Goal: Information Seeking & Learning: Learn about a topic

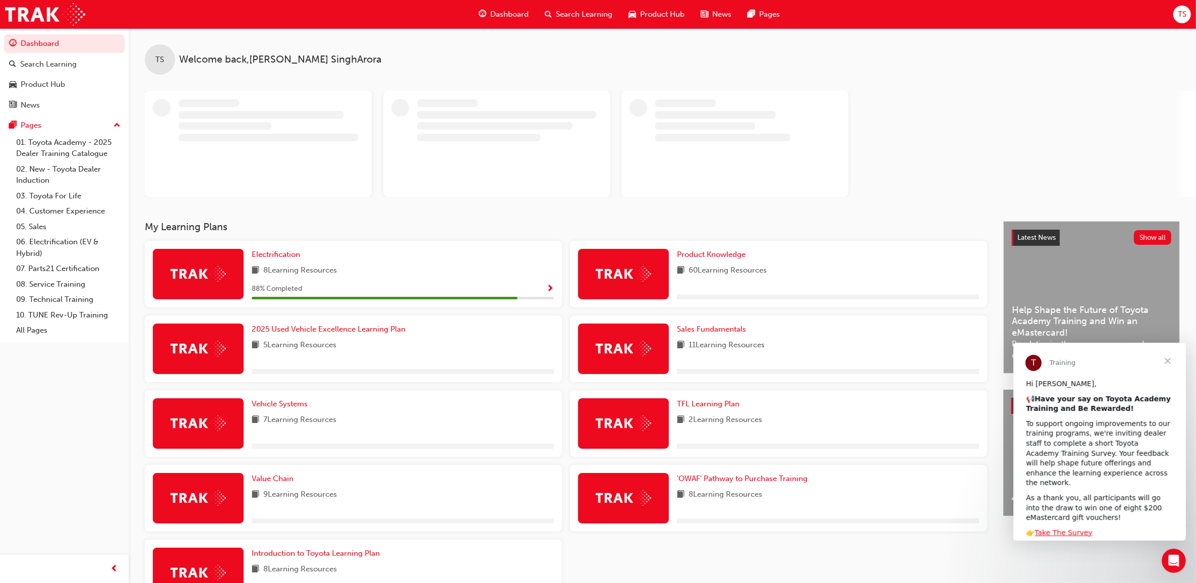
click at [317, 279] on div "Electrification 8 Learning Resources 88 % Completed" at bounding box center [403, 274] width 302 height 50
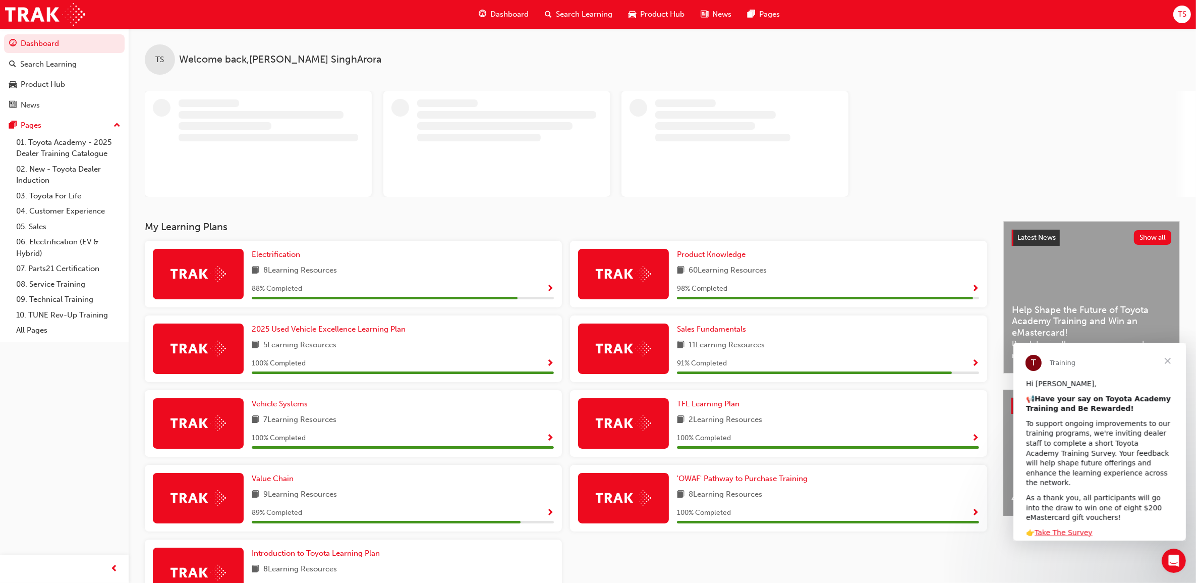
click at [550, 287] on div "Electrification 8 Learning Resources 88 % Completed" at bounding box center [353, 274] width 417 height 67
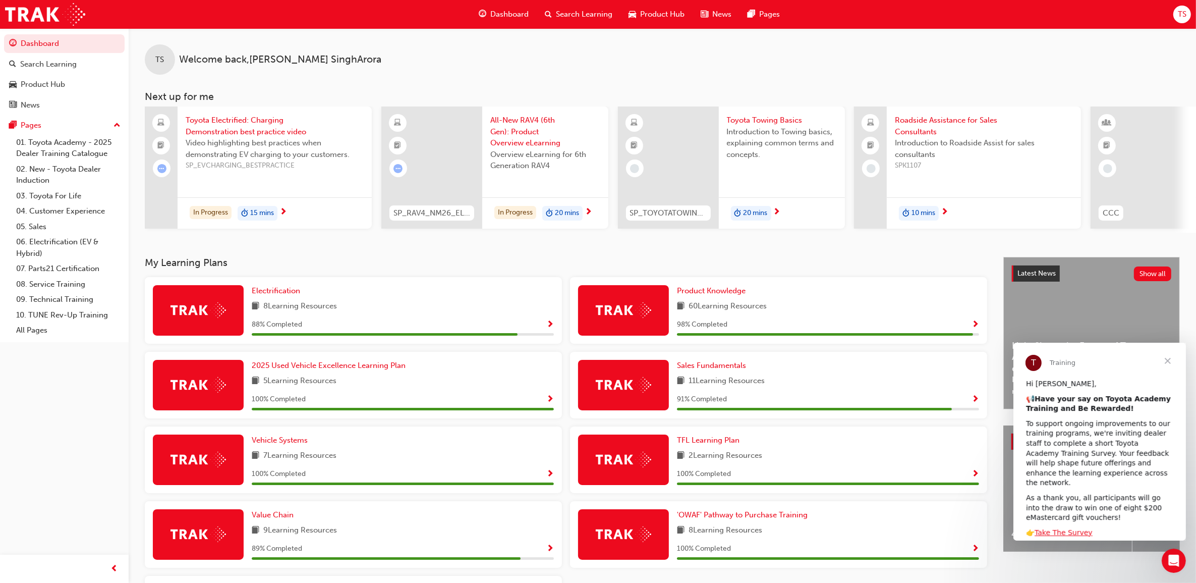
click at [550, 335] on div "88 % Completed" at bounding box center [403, 326] width 302 height 17
click at [554, 330] on div "Electrification 8 Learning Resources 88 % Completed" at bounding box center [353, 310] width 417 height 67
click at [978, 328] on span "Show Progress" at bounding box center [976, 324] width 8 height 9
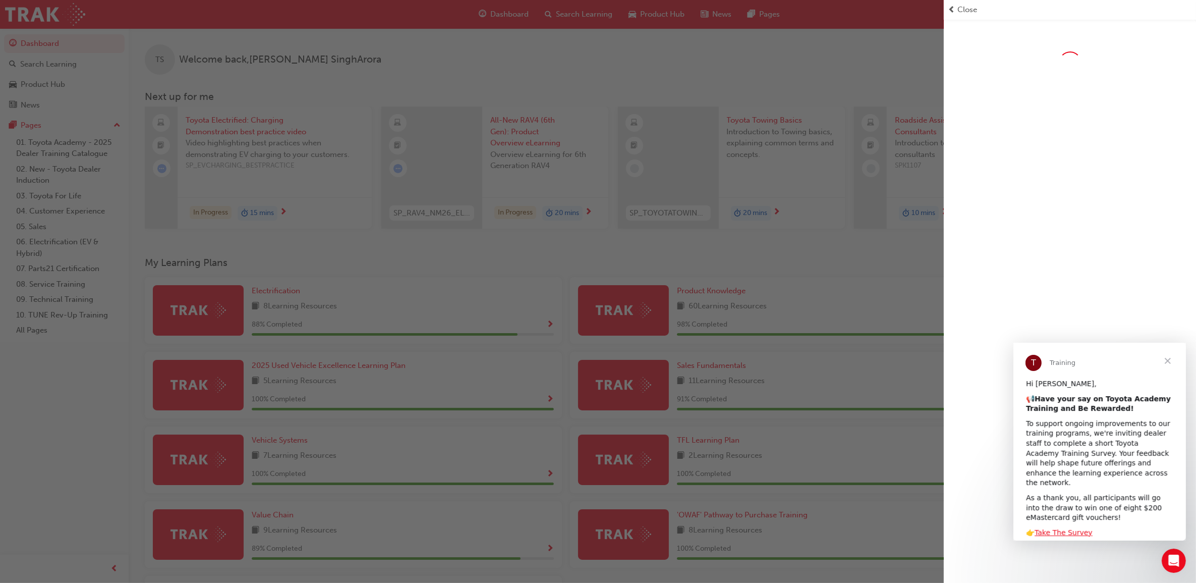
click at [1171, 357] on span "Close" at bounding box center [1167, 360] width 36 height 36
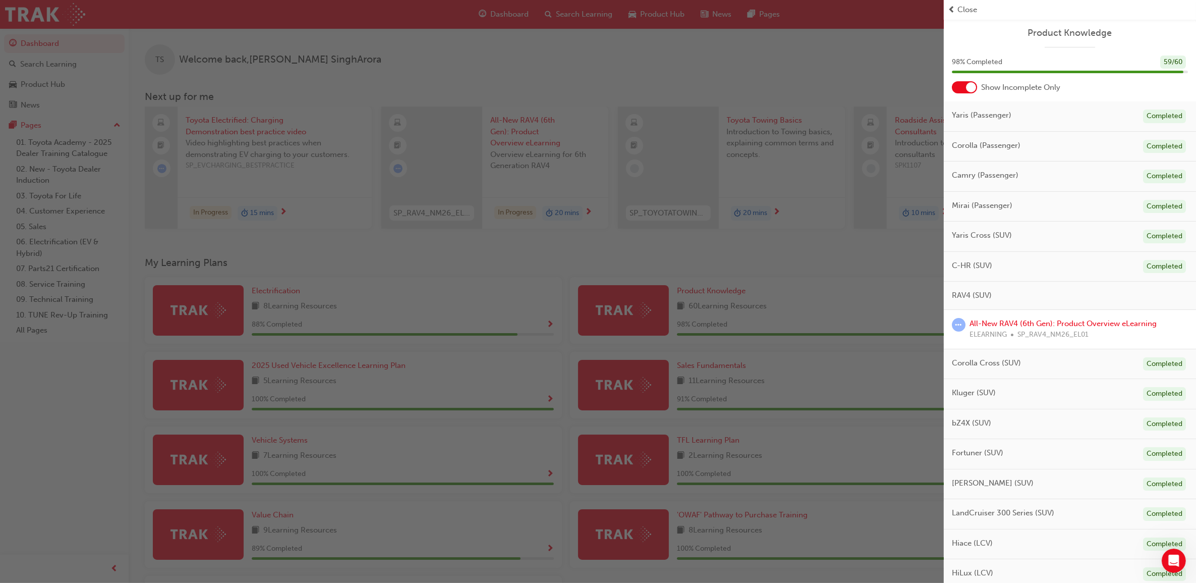
click at [960, 326] on span "learningRecordVerb_ATTEMPT-icon" at bounding box center [959, 325] width 14 height 14
click at [1060, 323] on link "All-New RAV4 (6th Gen): Product Overview eLearning" at bounding box center [1063, 323] width 187 height 9
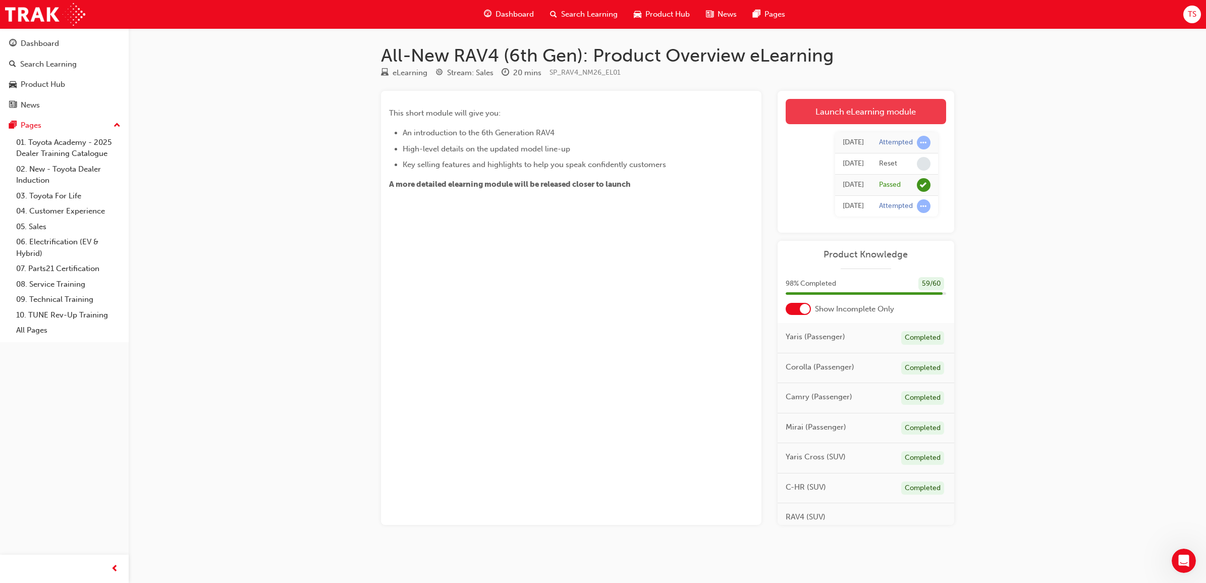
click at [906, 114] on link "Launch eLearning module" at bounding box center [866, 111] width 160 height 25
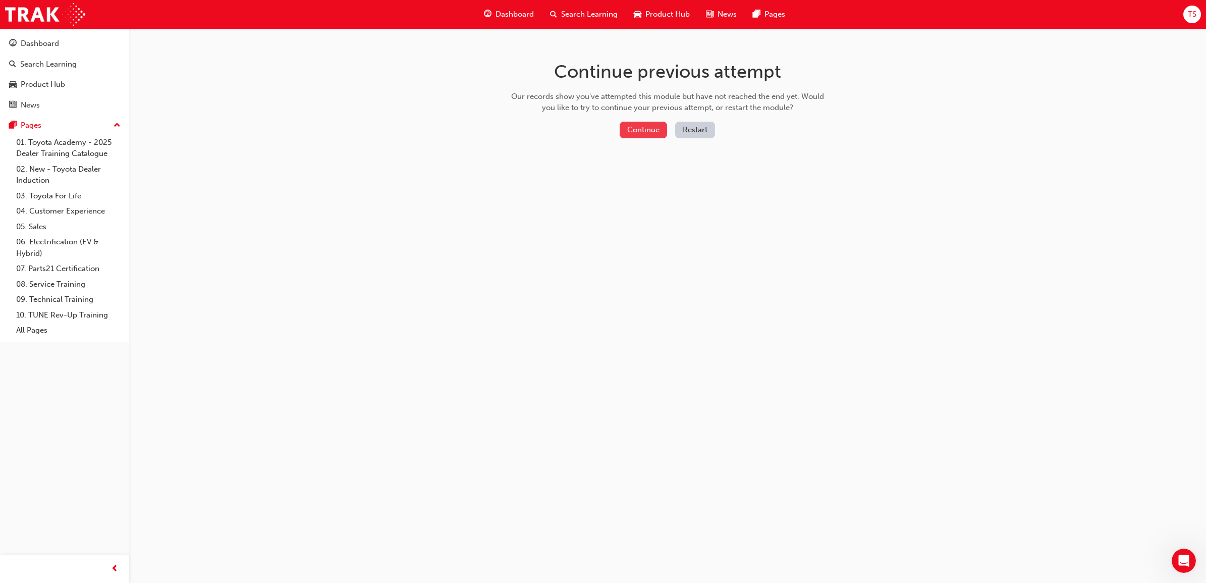
click at [646, 131] on button "Continue" at bounding box center [643, 130] width 47 height 17
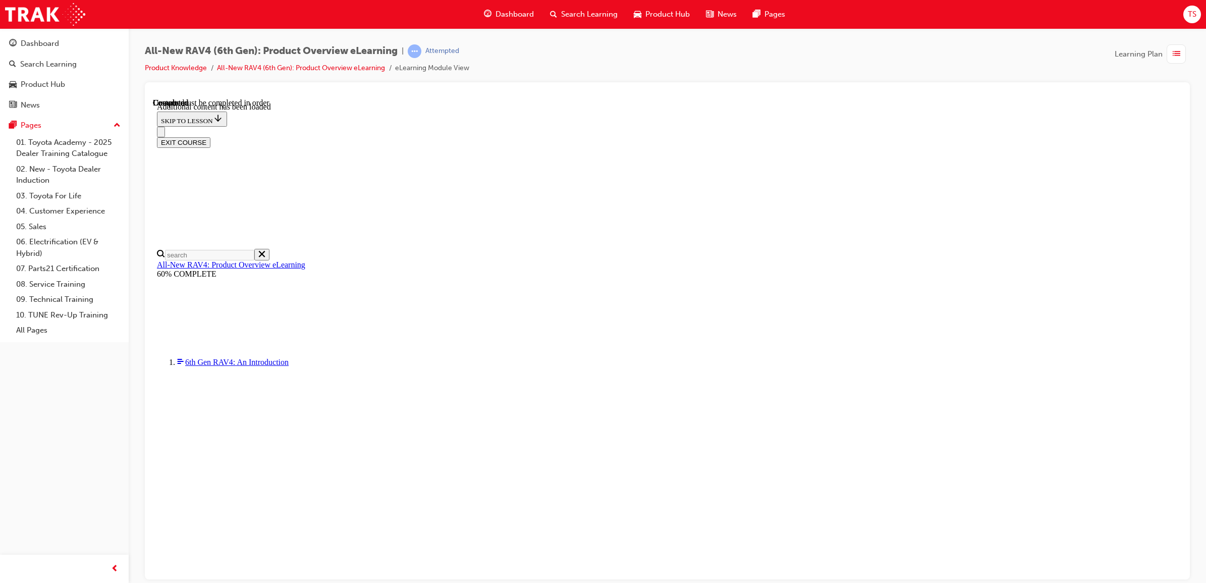
scroll to position [1827, 0]
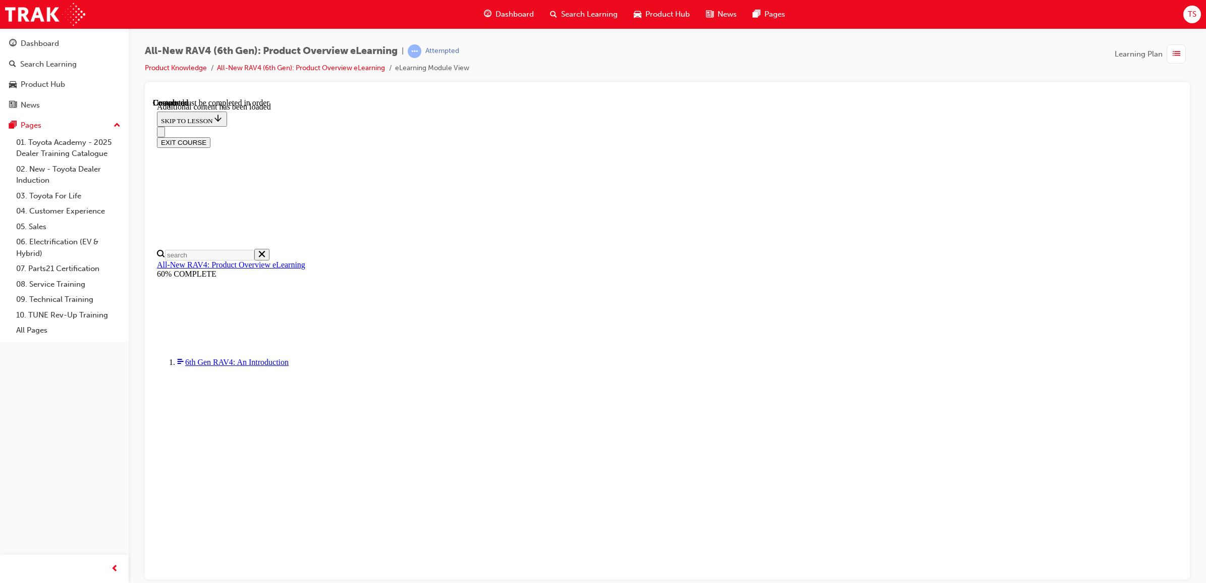
radio input "true"
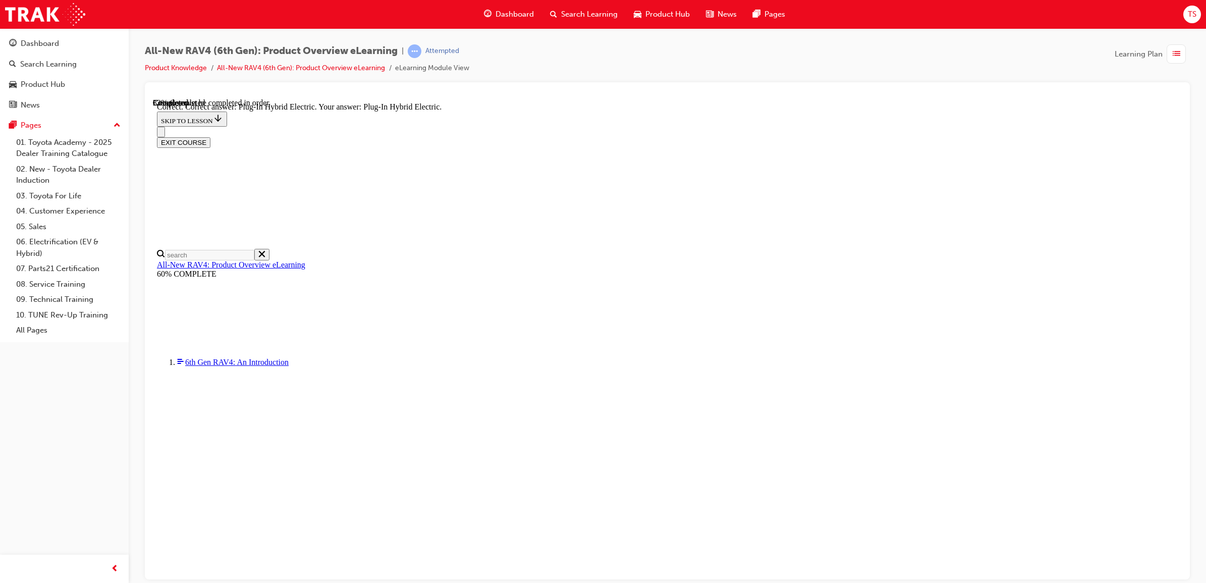
radio input "true"
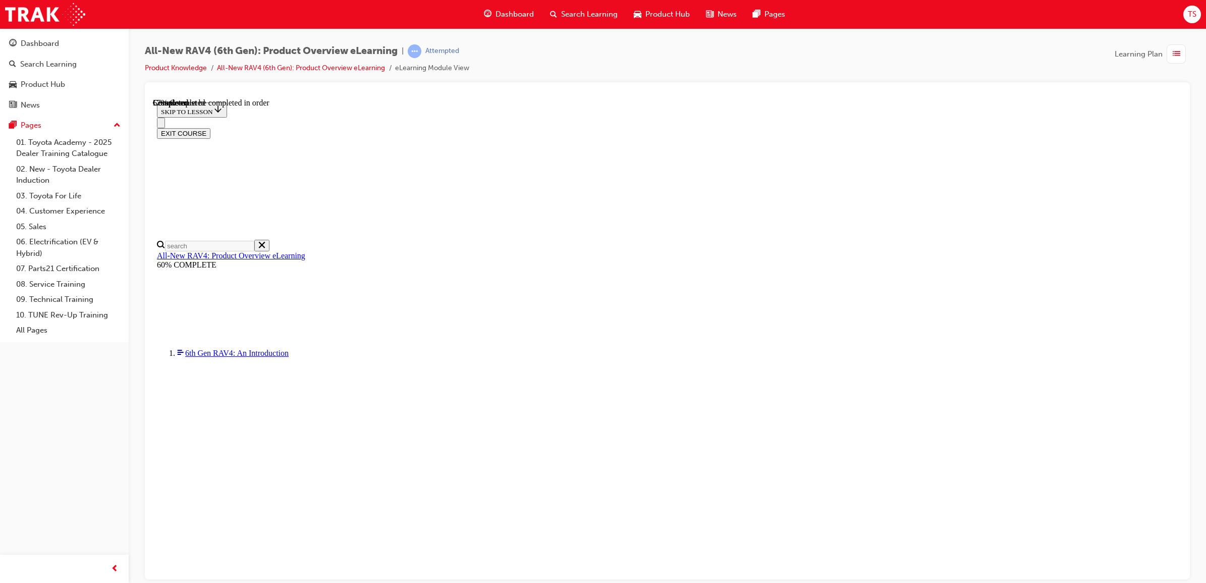
scroll to position [211, 0]
checkbox input "true"
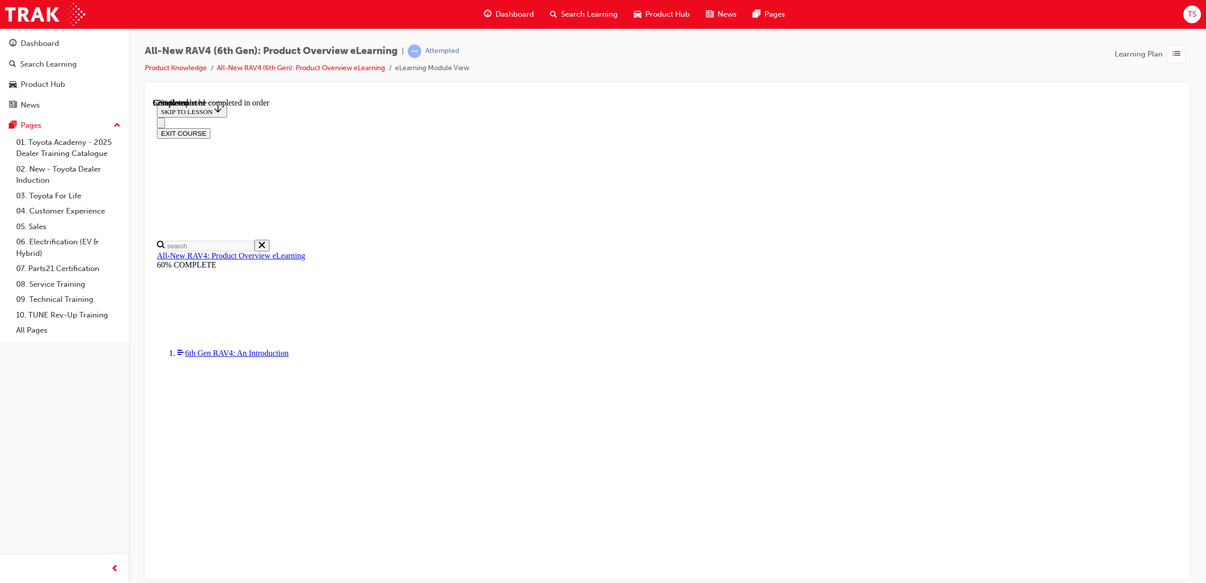
checkbox input "true"
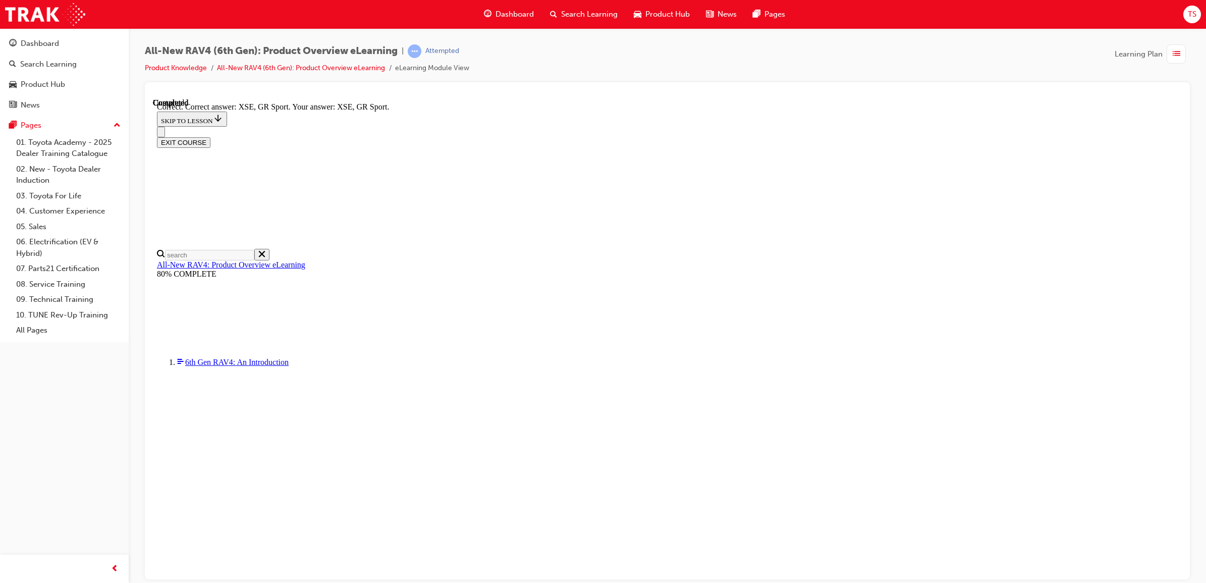
scroll to position [273, 0]
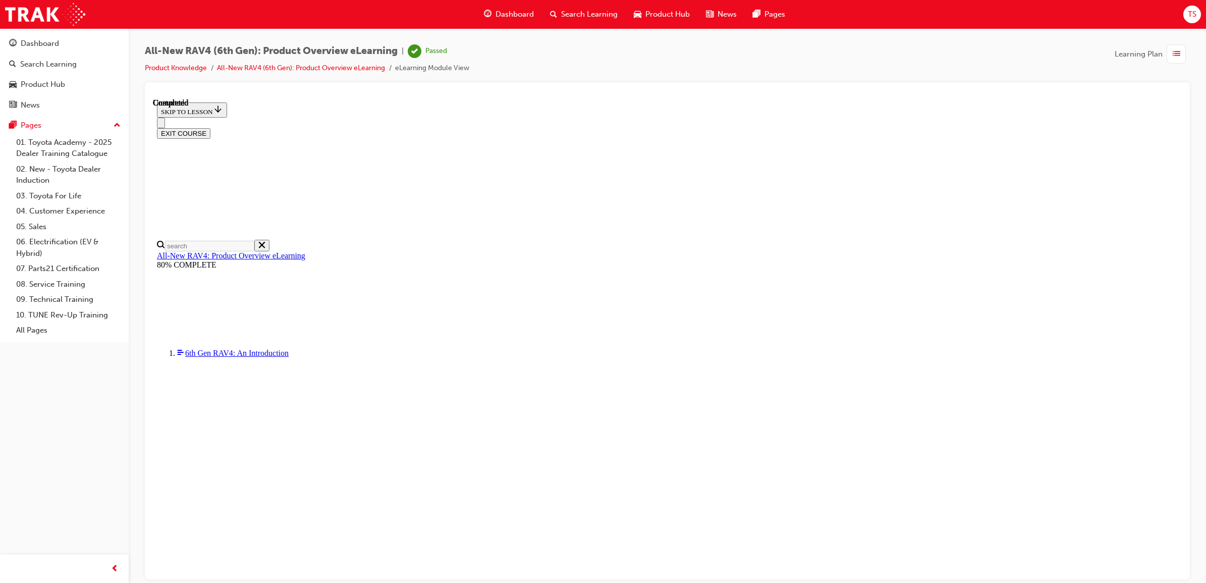
click at [210, 128] on button "EXIT COURSE" at bounding box center [183, 133] width 53 height 11
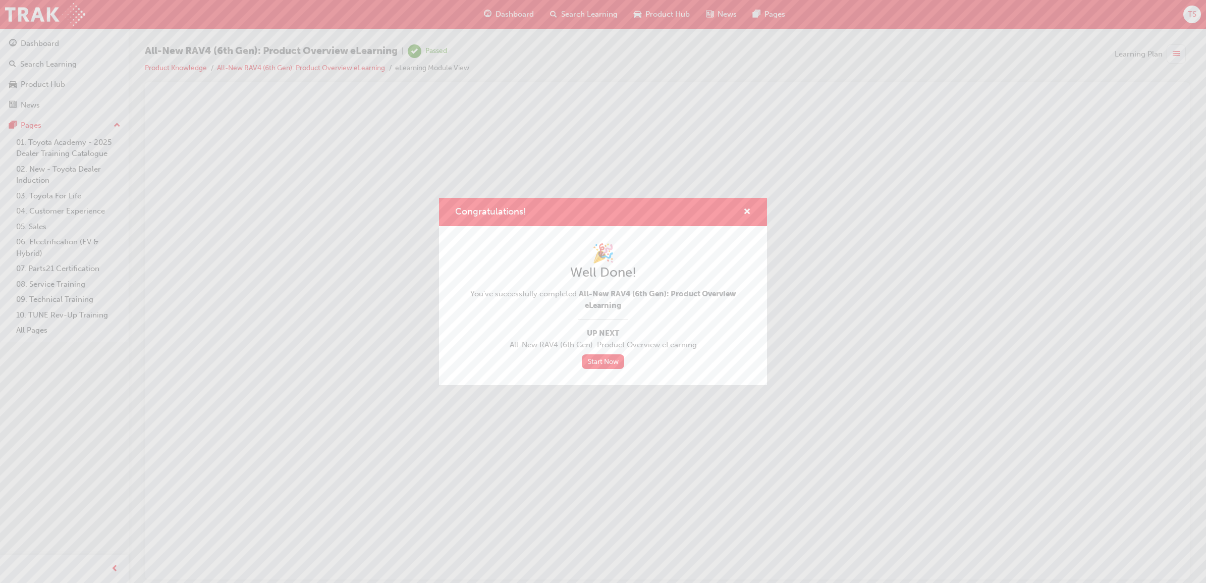
scroll to position [0, 0]
click at [750, 209] on span "cross-icon" at bounding box center [747, 212] width 8 height 9
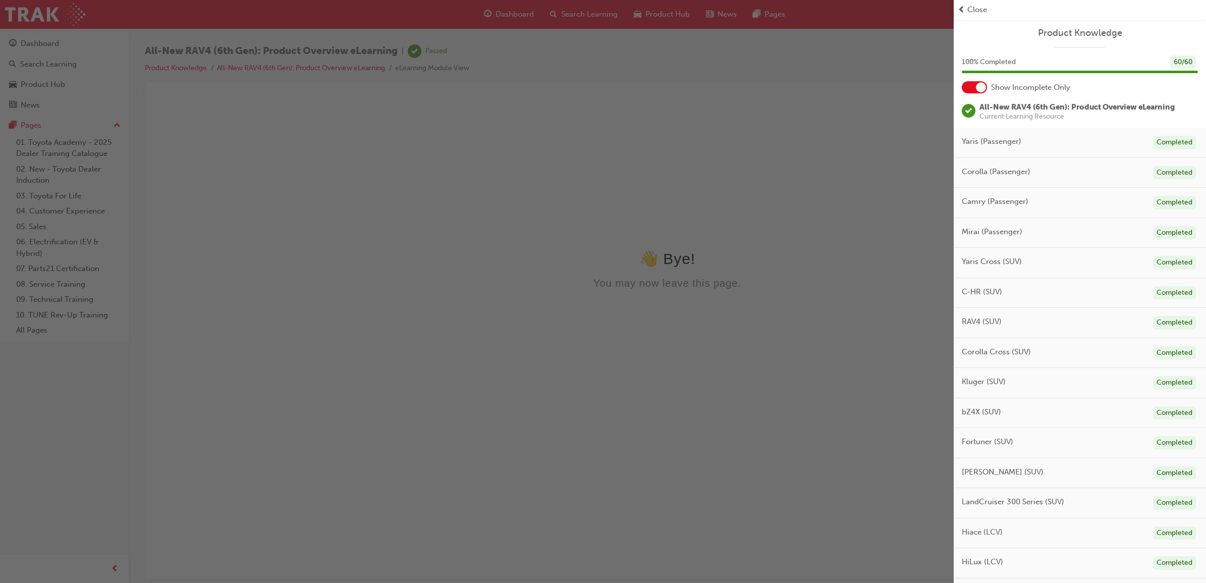
click at [964, 6] on span "prev-icon" at bounding box center [962, 10] width 8 height 12
